Goal: Task Accomplishment & Management: Use online tool/utility

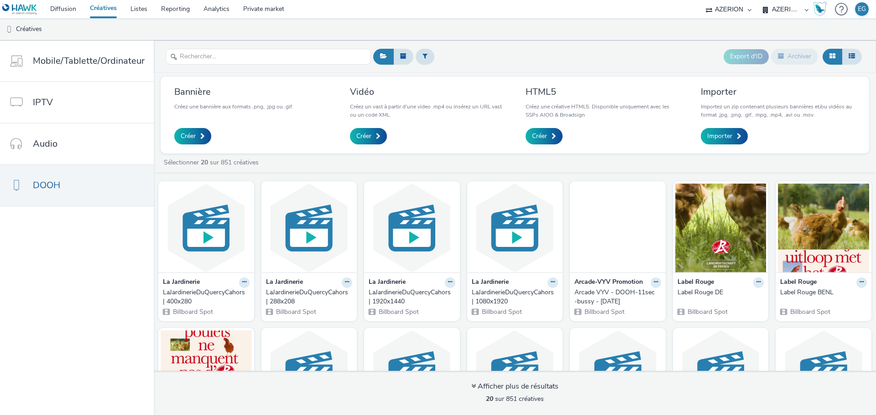
select select "79162ed7-0017-4339-93b0-3399b708648f"
click at [253, 60] on input "text" at bounding box center [268, 57] width 205 height 16
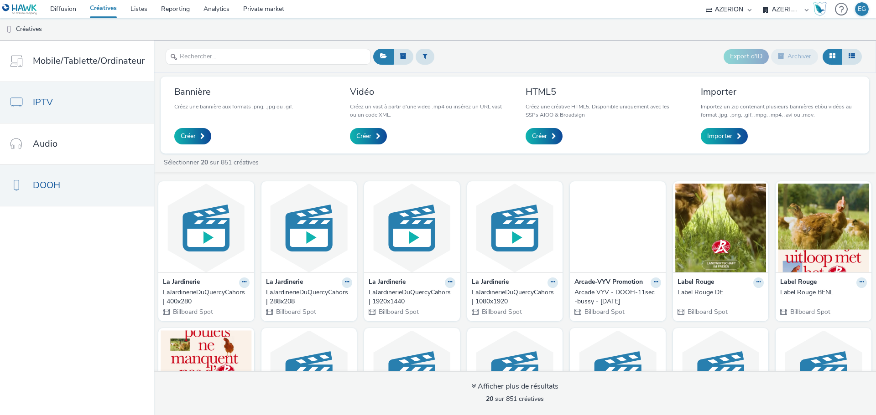
click at [47, 102] on span "IPTV" at bounding box center [43, 102] width 20 height 13
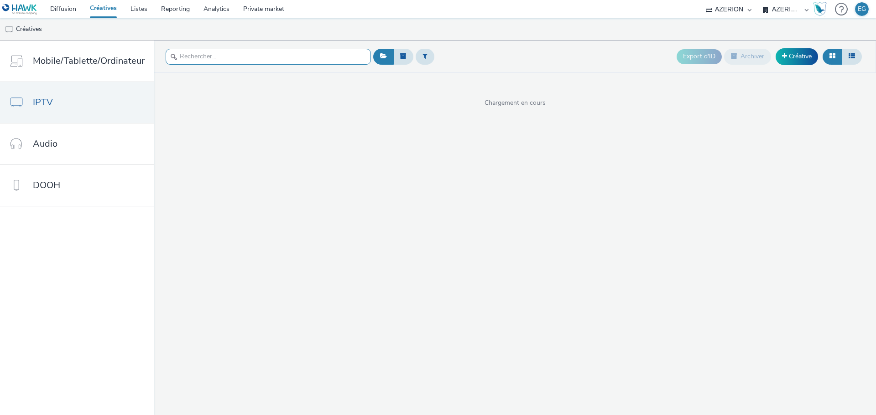
click at [232, 52] on input "text" at bounding box center [268, 57] width 205 height 16
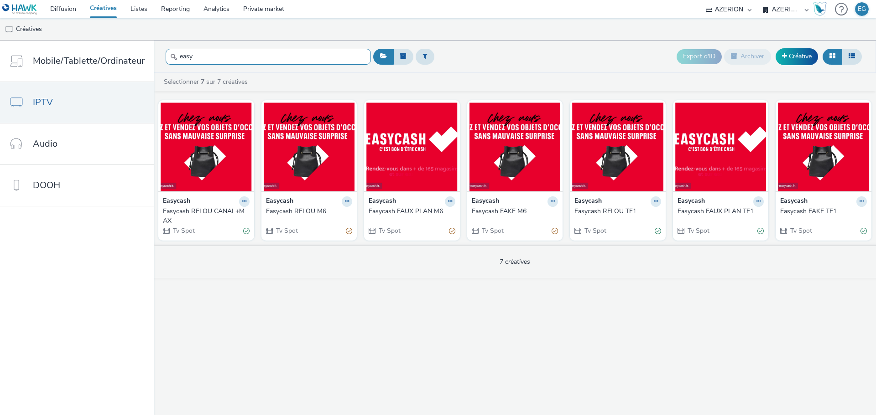
type input "easy"
click at [208, 212] on div "Easycash RELOU CANAL+MAX" at bounding box center [204, 216] width 83 height 19
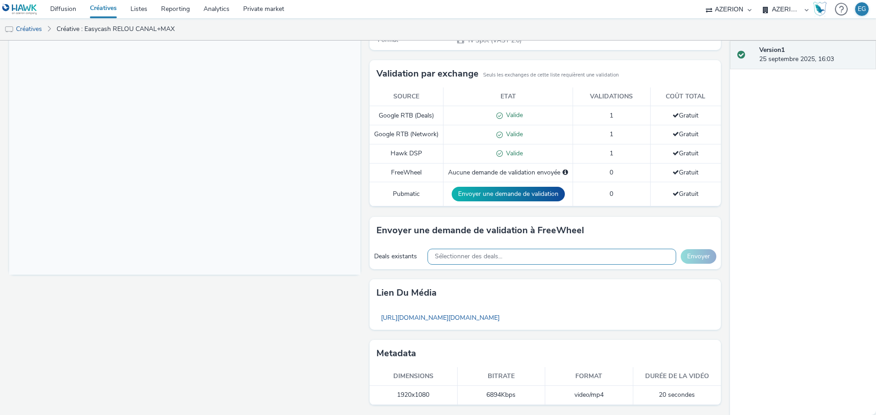
click at [475, 251] on div "Sélectionner des deals..." at bounding box center [551, 257] width 249 height 16
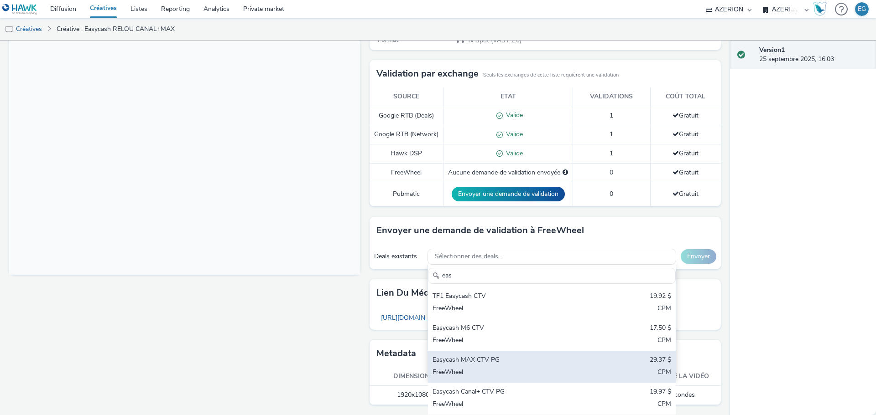
type input "eas"
click at [461, 359] on div "Easycash MAX CTV PG" at bounding box center [510, 361] width 157 height 10
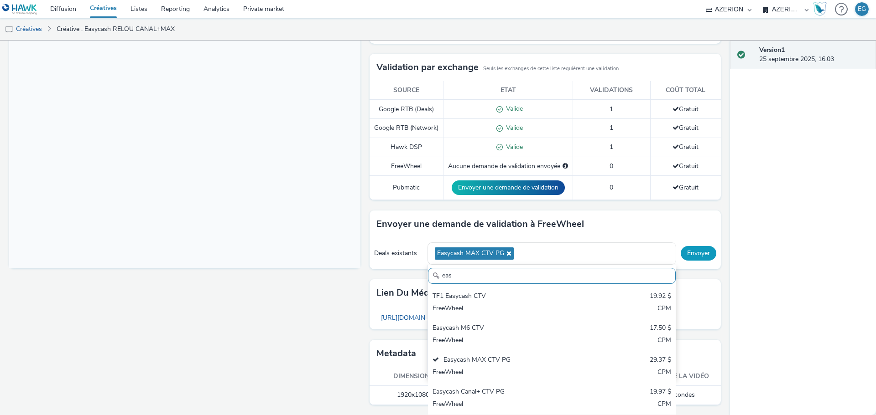
click at [687, 261] on button "Envoyer" at bounding box center [698, 253] width 36 height 15
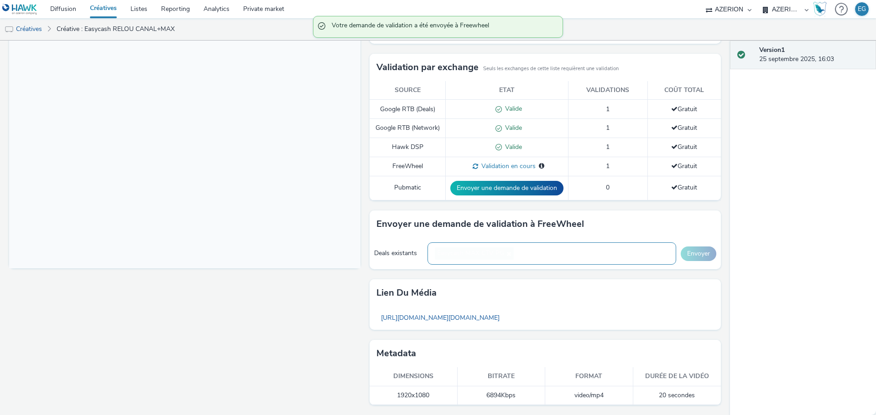
scroll to position [207, 0]
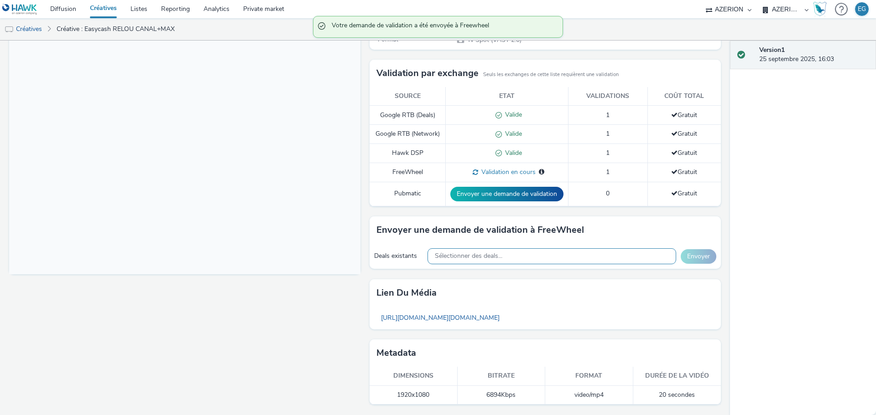
click at [498, 261] on div "Sélectionner des deals..." at bounding box center [551, 257] width 249 height 16
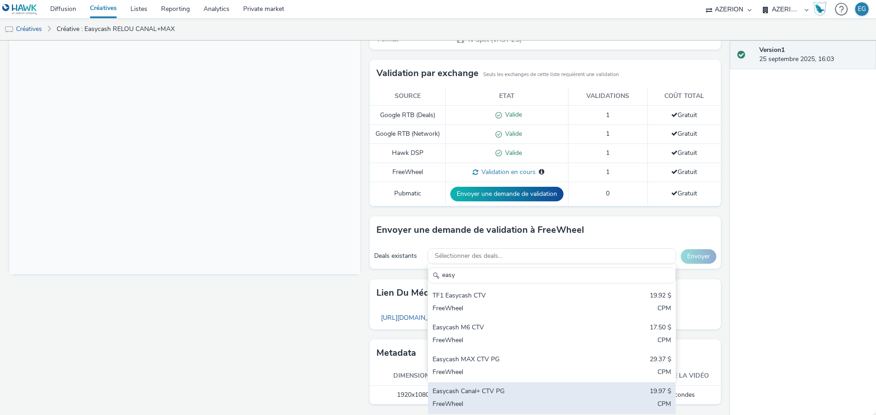
type input "easy"
click at [462, 399] on div "Easycash Canal+ CTV PG 19.97 $ FreeWheel CPM" at bounding box center [552, 399] width 248 height 32
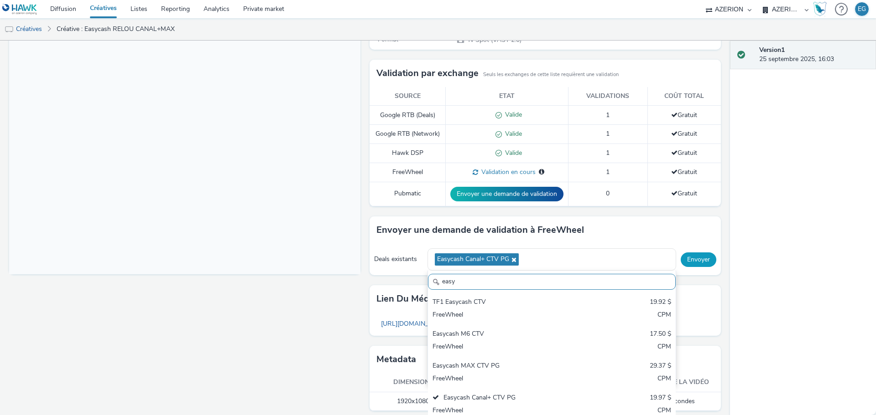
click at [690, 264] on button "Envoyer" at bounding box center [698, 260] width 36 height 15
